Goal: Information Seeking & Learning: Learn about a topic

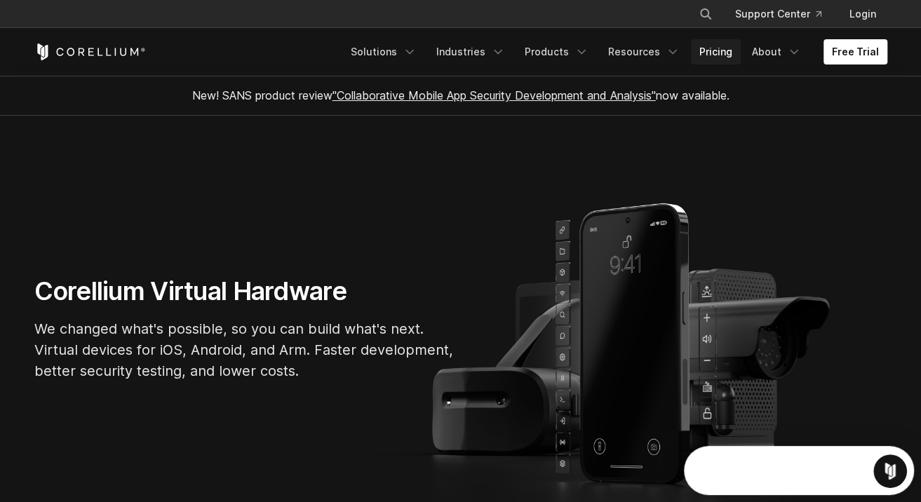
click at [733, 58] on link "Pricing" at bounding box center [716, 51] width 50 height 25
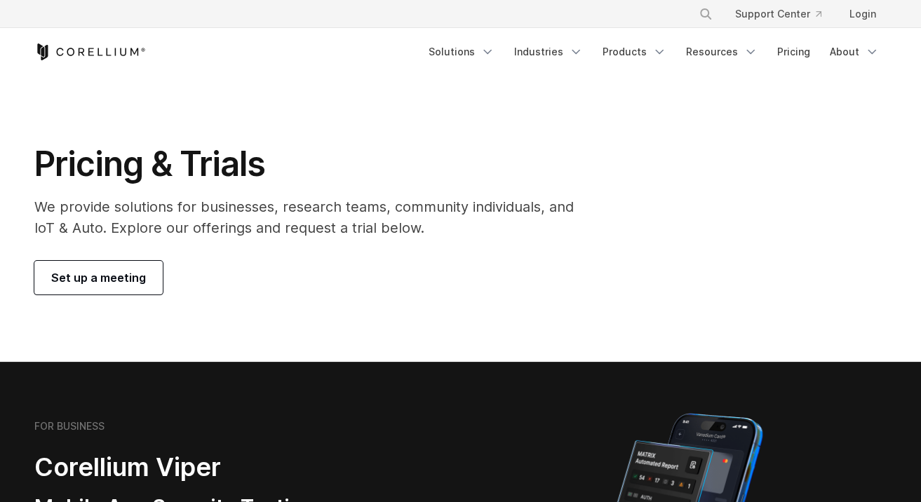
click at [572, 200] on p "We provide solutions for businesses, research teams, community individuals, and…" at bounding box center [313, 217] width 559 height 42
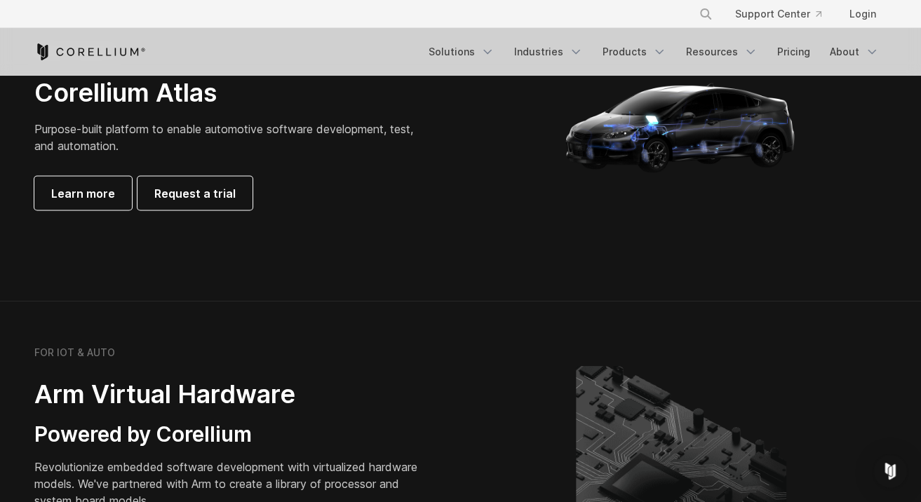
scroll to position [1543, 0]
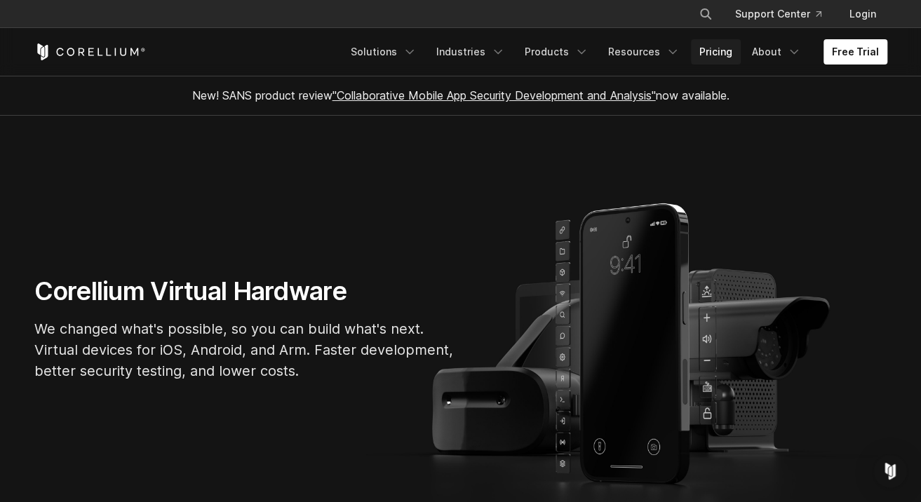
click at [704, 55] on link "Pricing" at bounding box center [716, 51] width 50 height 25
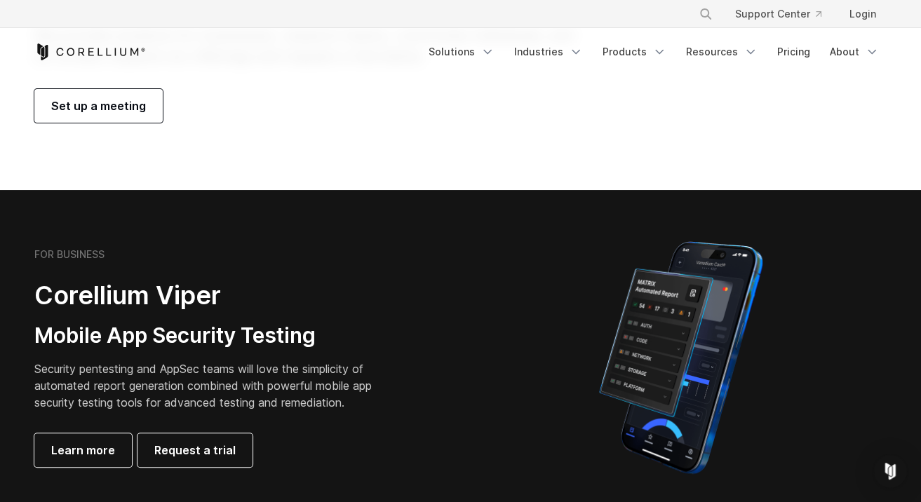
scroll to position [140, 0]
